Goal: Task Accomplishment & Management: Use online tool/utility

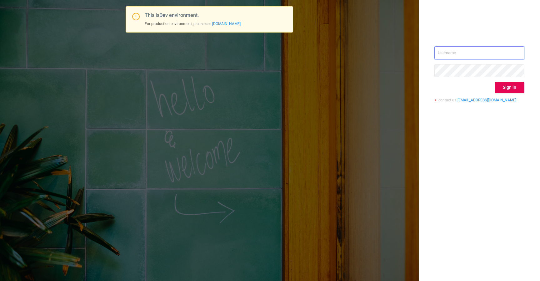
click at [498, 55] on input "text" at bounding box center [480, 52] width 90 height 13
type input "izdrnja@mediaocean.com"
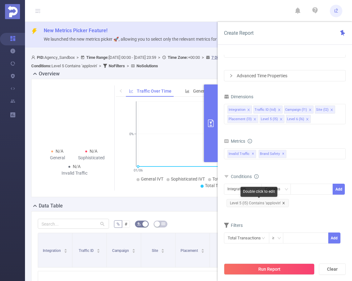
click at [283, 202] on icon "icon: close" at bounding box center [284, 203] width 2 height 2
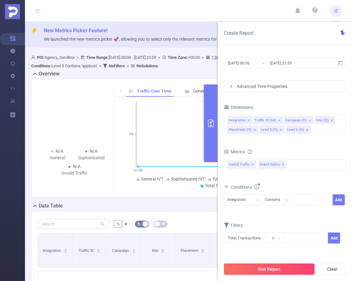
click at [280, 267] on button "Run Report" at bounding box center [269, 268] width 91 height 11
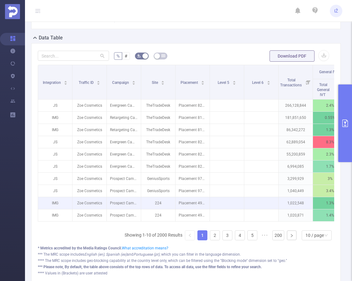
scroll to position [219, 0]
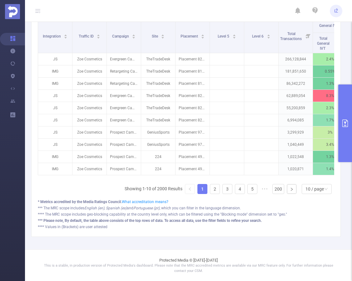
click at [346, 150] on button "primary" at bounding box center [346, 123] width 14 height 78
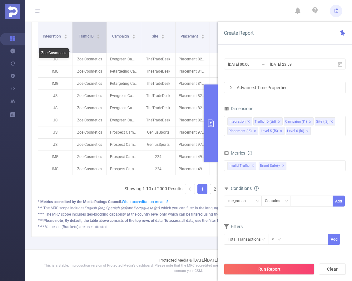
click at [93, 39] on div "Traffic ID" at bounding box center [90, 36] width 22 height 6
click at [89, 37] on div "Traffic ID" at bounding box center [90, 36] width 22 height 6
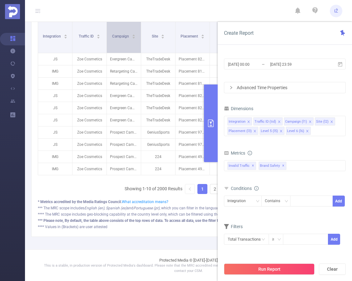
click at [123, 39] on div "Campaign" at bounding box center [124, 36] width 24 height 6
click at [124, 39] on div "Campaign" at bounding box center [124, 36] width 24 height 6
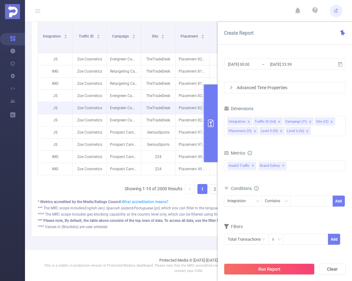
scroll to position [88, 0]
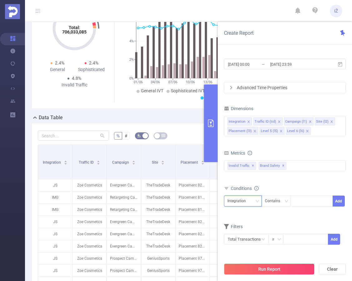
click at [260, 200] on div "Integration" at bounding box center [243, 200] width 38 height 11
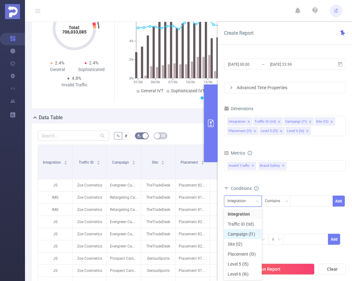
click at [245, 231] on li "Campaign (l1)" at bounding box center [243, 234] width 38 height 10
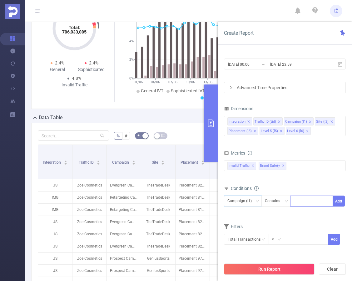
click at [297, 203] on input at bounding box center [295, 201] width 3 height 8
type input "Evergreen"
click at [316, 212] on li "Evergreen" at bounding box center [311, 214] width 43 height 10
click at [335, 200] on button "Add" at bounding box center [339, 200] width 12 height 11
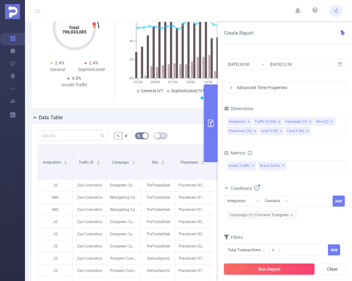
click at [287, 266] on button "Run Report" at bounding box center [269, 268] width 91 height 11
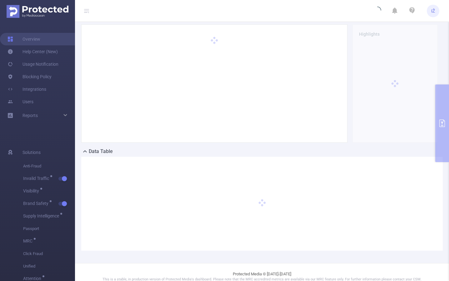
scroll to position [0, 0]
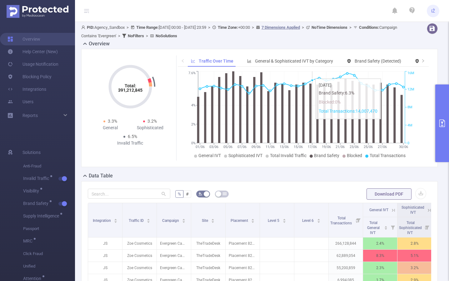
scroll to position [57, 0]
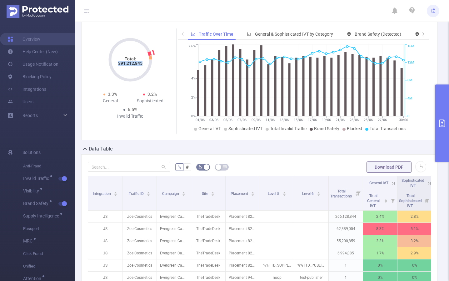
drag, startPoint x: 119, startPoint y: 63, endPoint x: 143, endPoint y: 63, distance: 23.8
click at [143, 63] on icon "Total: 391,212,845" at bounding box center [130, 59] width 63 height 63
click at [165, 66] on div "Total: 391,212,845 Total: 391,212,845 3.3% General 3.2% Sophisticated 6.5% Inva…" at bounding box center [130, 74] width 80 height 93
click at [352, 155] on button "primary" at bounding box center [443, 123] width 14 height 78
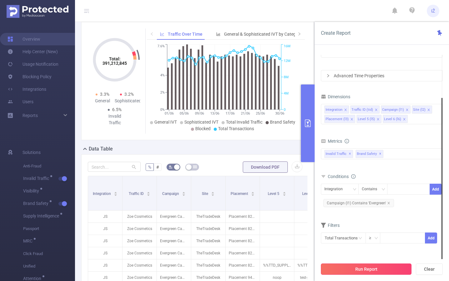
click at [352, 270] on button "Run Report" at bounding box center [366, 268] width 91 height 11
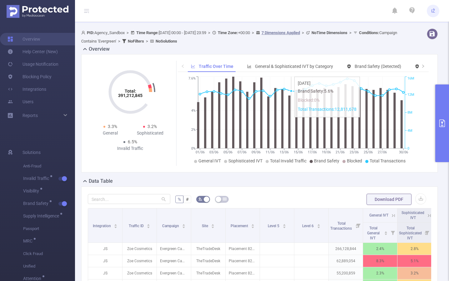
scroll to position [64, 0]
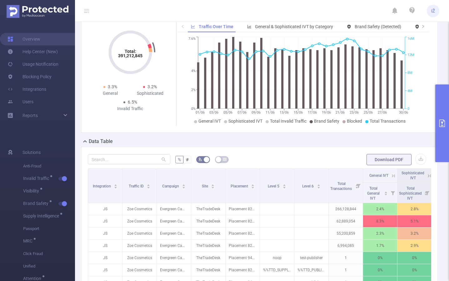
click at [352, 146] on button "primary" at bounding box center [443, 123] width 14 height 78
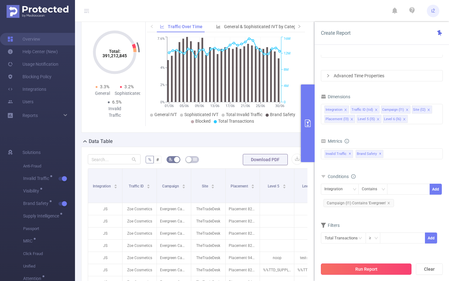
click at [352, 267] on button "Run Report" at bounding box center [366, 268] width 91 height 11
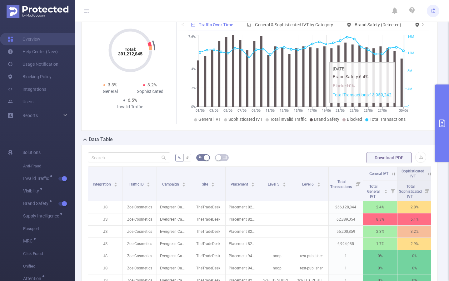
scroll to position [65, 0]
